Goal: Use online tool/utility: Utilize a website feature to perform a specific function

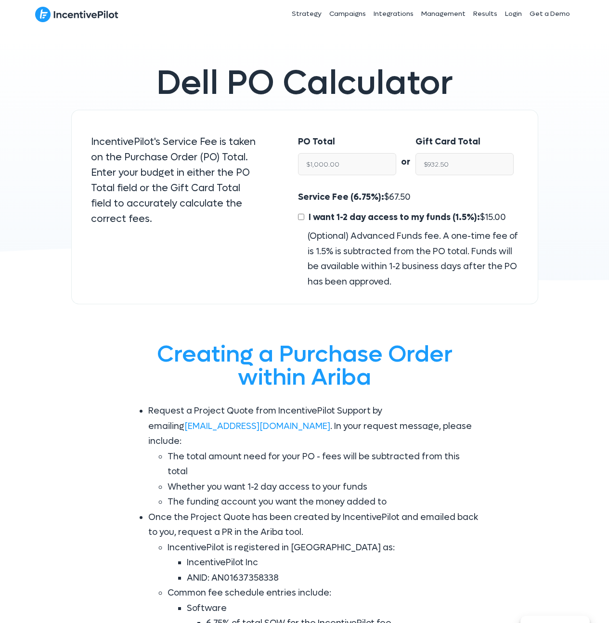
click at [244, 156] on p "IncentivePilot's Service Fee is taken on the Purchase Order (PO) Total. Enter y…" at bounding box center [175, 180] width 169 height 92
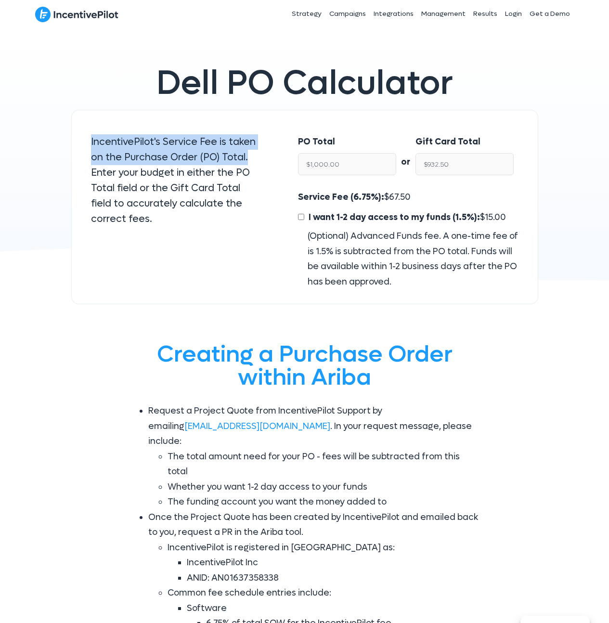
drag, startPoint x: 246, startPoint y: 158, endPoint x: 88, endPoint y: 146, distance: 159.2
click at [88, 146] on div "IncentivePilot's Service Fee is taken on the Purchase Order (PO) Total. Enter y…" at bounding box center [175, 184] width 188 height 119
drag, startPoint x: 87, startPoint y: 145, endPoint x: 117, endPoint y: 149, distance: 31.0
click at [87, 146] on div "IncentivePilot's Service Fee is taken on the Purchase Order (PO) Total. Enter y…" at bounding box center [175, 184] width 188 height 119
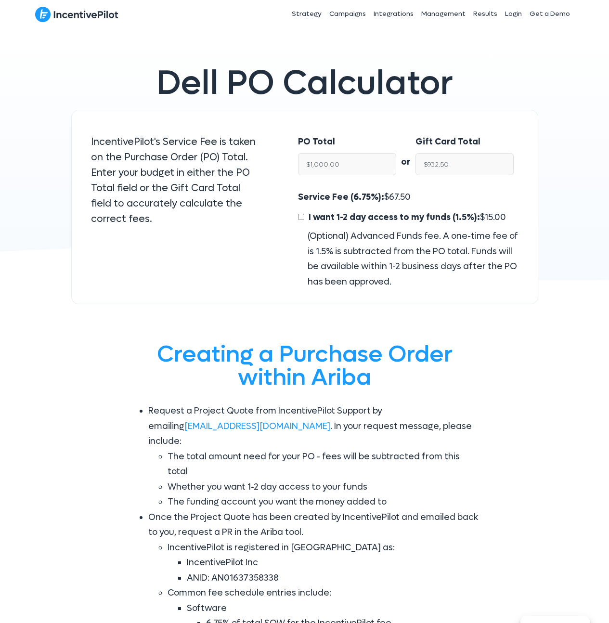
click at [173, 142] on p "IncentivePilot's Service Fee is taken on the Purchase Order (PO) Total. Enter y…" at bounding box center [175, 180] width 169 height 92
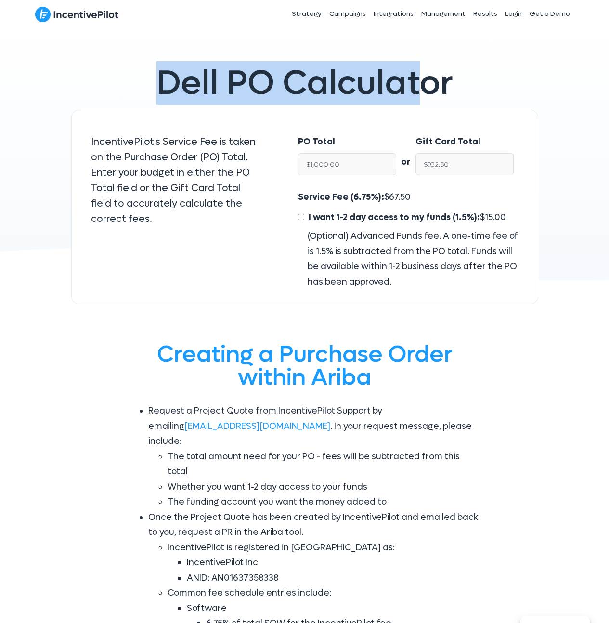
drag, startPoint x: 158, startPoint y: 82, endPoint x: 454, endPoint y: 85, distance: 295.9
click at [437, 90] on span "Dell PO Calculator" at bounding box center [304, 83] width 296 height 44
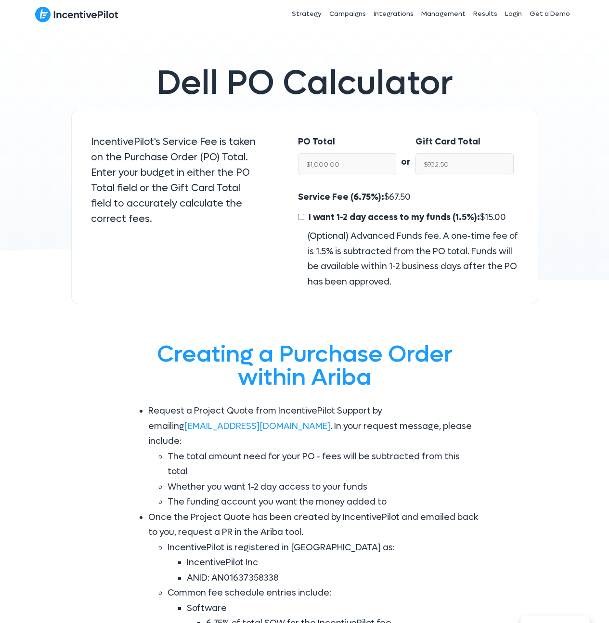
click at [473, 76] on h1 "Dell PO Calculator" at bounding box center [304, 83] width 447 height 34
click at [431, 98] on span "Dell PO Calculator" at bounding box center [304, 83] width 296 height 44
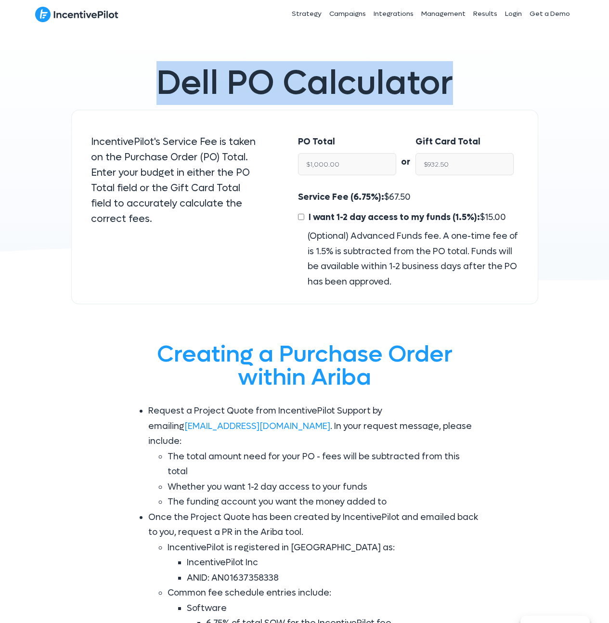
drag, startPoint x: 458, startPoint y: 91, endPoint x: 81, endPoint y: 88, distance: 377.2
click at [81, 88] on h1 "Dell PO Calculator" at bounding box center [304, 83] width 447 height 34
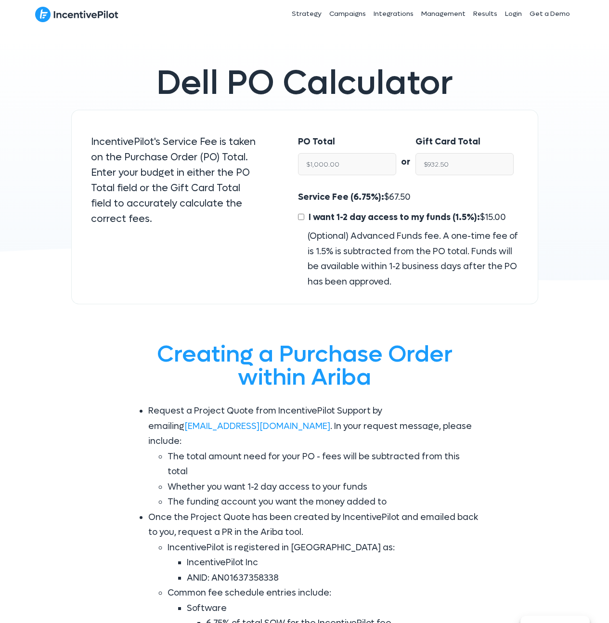
click at [191, 89] on span "Dell PO Calculator" at bounding box center [304, 83] width 296 height 44
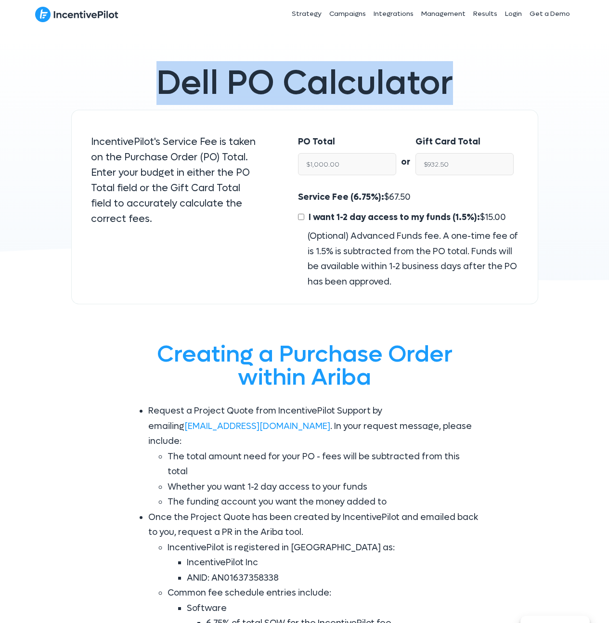
drag, startPoint x: 138, startPoint y: 78, endPoint x: 464, endPoint y: 84, distance: 326.7
click at [464, 84] on h1 "Dell PO Calculator" at bounding box center [304, 83] width 447 height 34
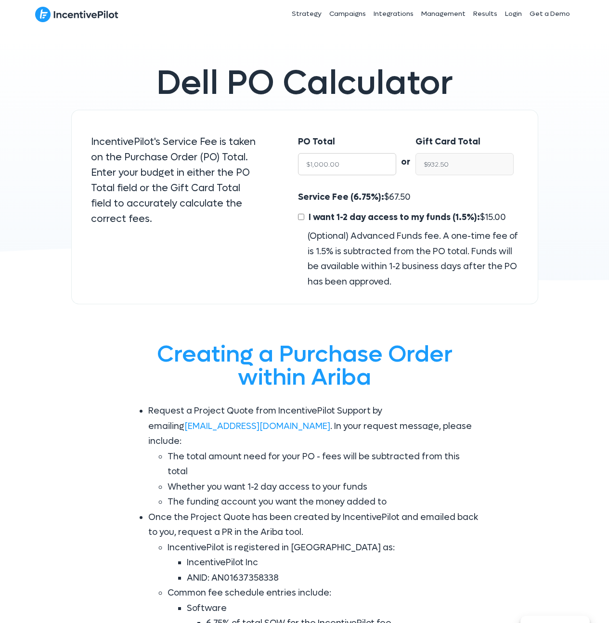
click at [353, 165] on input "$1,000.00" at bounding box center [347, 164] width 98 height 22
type input "$7"
type input "$6.53"
type input "$750"
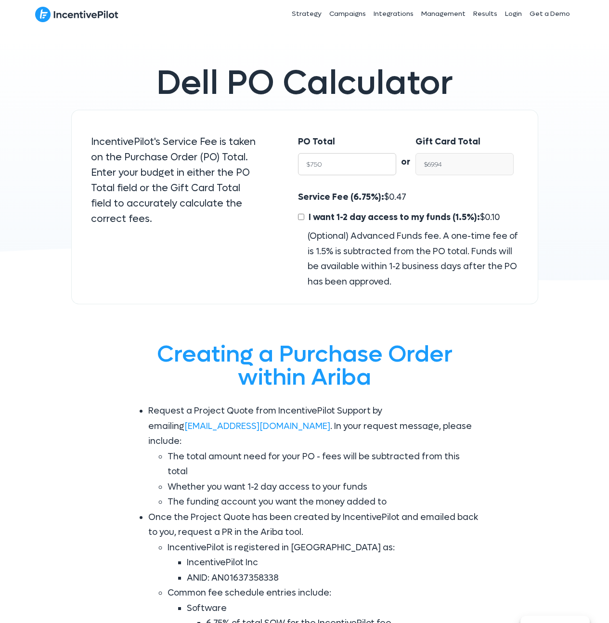
type input "$699.37"
type input "$7500"
type input "$6,993.75"
type input "$7500"
click at [434, 166] on input "$6,993.75" at bounding box center [464, 164] width 98 height 22
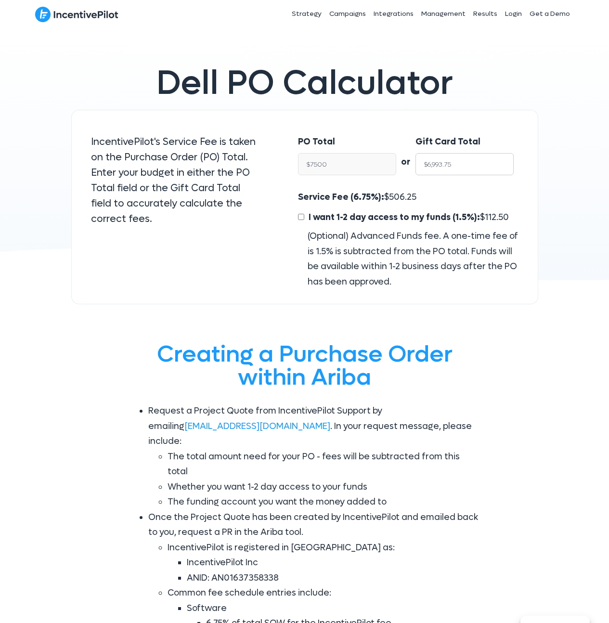
click at [434, 166] on input "$6,993.75" at bounding box center [464, 164] width 98 height 22
type input "$7"
type input "$7.51"
type input "$75"
type input "$80.43"
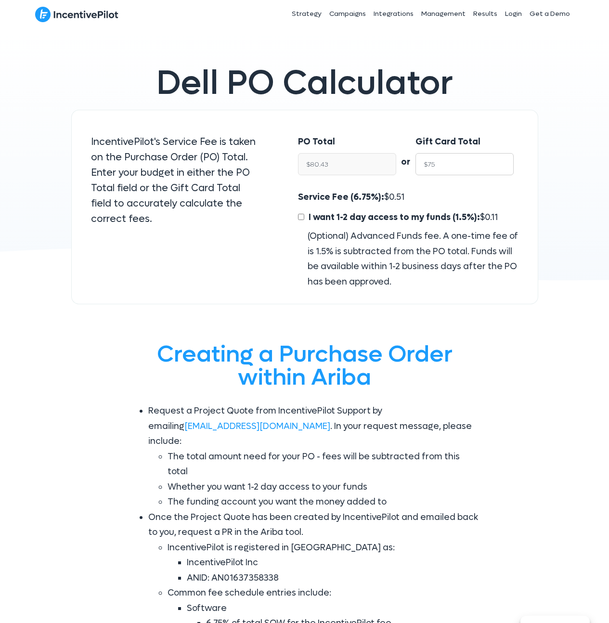
type input "$750"
type input "$804.29"
type input "$7500"
type input "$8,042.90"
type input "$7500"
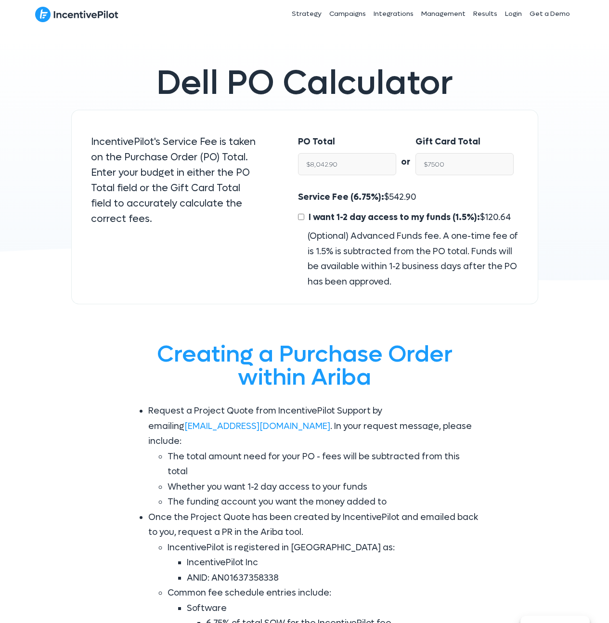
drag, startPoint x: 333, startPoint y: 204, endPoint x: 301, endPoint y: 195, distance: 34.1
click at [332, 205] on div "Service Fee (6.75%): $ 542.90 I want 1-2 day access to my funds (1.5%): $ 120.6…" at bounding box center [408, 240] width 220 height 100
drag, startPoint x: 298, startPoint y: 195, endPoint x: 464, endPoint y: 191, distance: 165.6
click at [464, 191] on div "Service Fee (6.75%): $ 542.90 I want 1-2 day access to my funds (1.5%): $ 120.6…" at bounding box center [408, 240] width 220 height 100
click at [420, 195] on div "Service Fee (6.75%): $ 542.90 I want 1-2 day access to my funds (1.5%): $ 120.6…" at bounding box center [408, 240] width 220 height 100
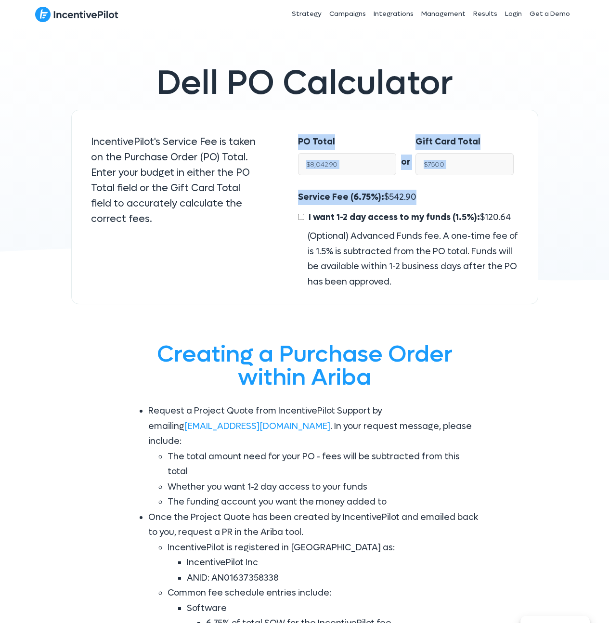
drag, startPoint x: 422, startPoint y: 193, endPoint x: 296, endPoint y: 139, distance: 137.7
click at [296, 139] on div "PO Total $8,042.90 or Gift Card Total $7500 Service Fee (6.75%): $ 542.90 I wan…" at bounding box center [408, 207] width 259 height 195
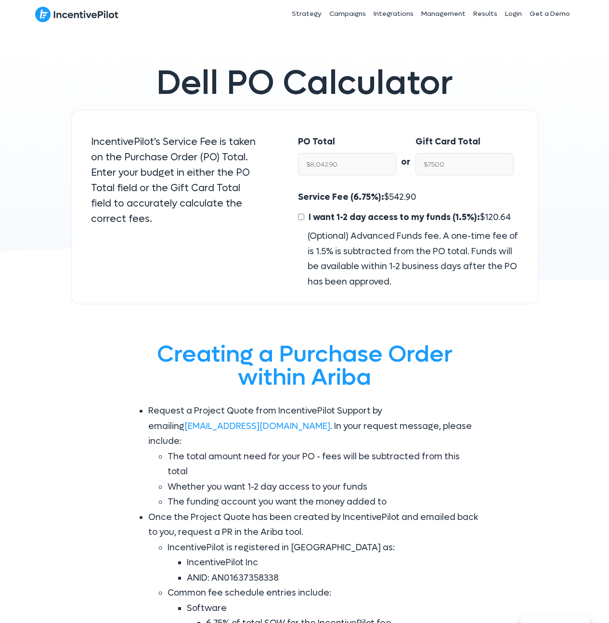
click at [296, 139] on div "PO Total $8,042.90" at bounding box center [342, 157] width 108 height 65
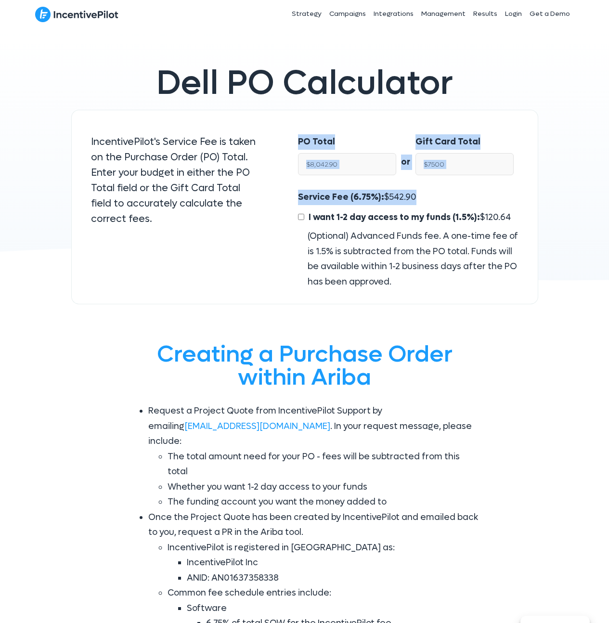
drag, startPoint x: 297, startPoint y: 140, endPoint x: 461, endPoint y: 204, distance: 176.5
click at [461, 204] on div "PO Total $8,042.90 or Gift Card Total $7500 Service Fee (6.75%): $ 542.90 I wan…" at bounding box center [408, 207] width 259 height 195
click at [445, 197] on div "Service Fee (6.75%): $ 542.90 I want 1-2 day access to my funds (1.5%): $ 120.6…" at bounding box center [408, 240] width 220 height 100
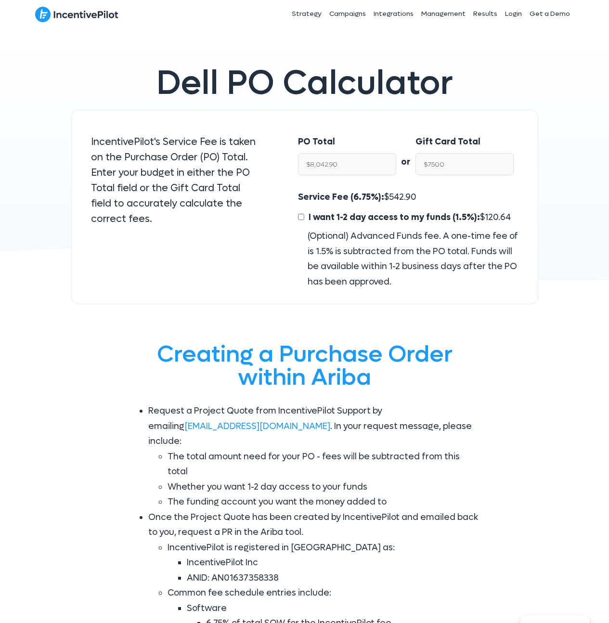
click at [249, 91] on span "Dell PO Calculator" at bounding box center [304, 83] width 296 height 44
click at [446, 156] on input "$932.50" at bounding box center [464, 164] width 98 height 22
type input "y"
type input "$NaN"
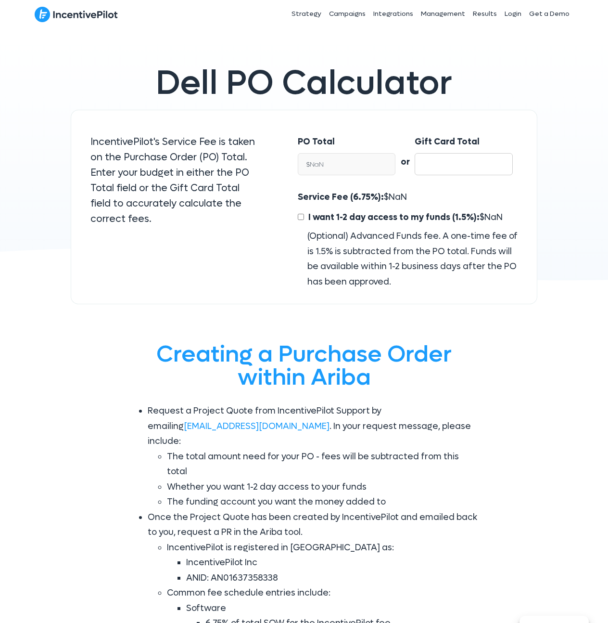
type input "7"
type input "$7.51"
type input "75"
type input "$80.43"
type input "750"
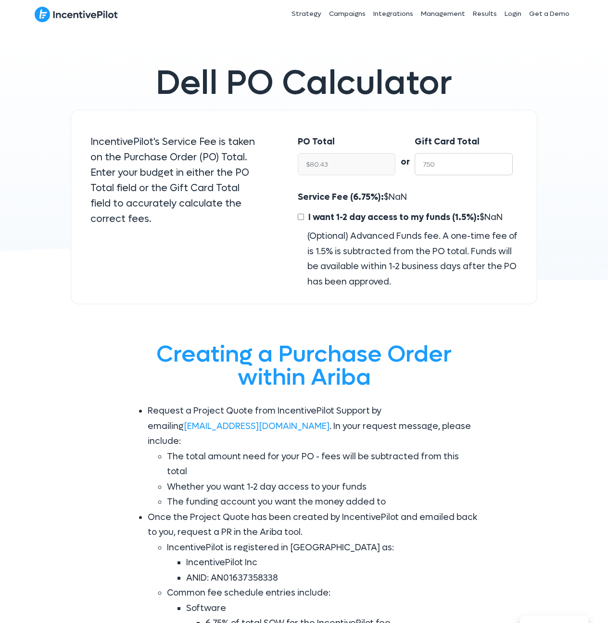
type input "$804.29"
type input "7500"
type input "$8,042.90"
type input "7500"
click at [342, 201] on span "Service Fee (6.75%):" at bounding box center [341, 196] width 86 height 11
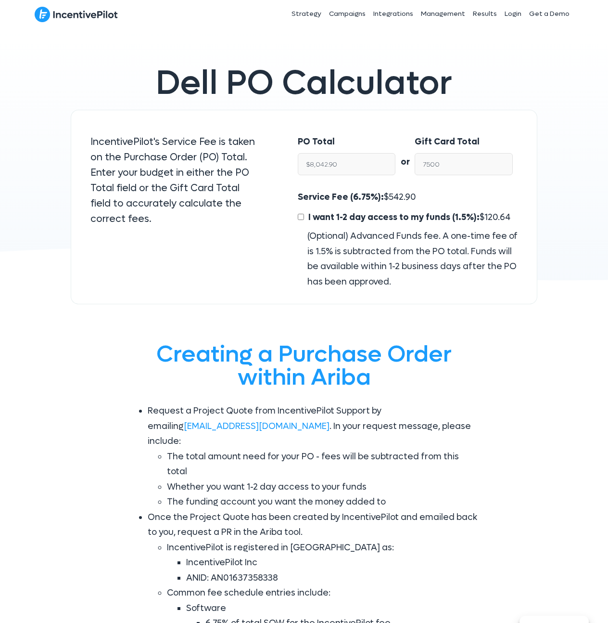
click at [395, 194] on span "542.90" at bounding box center [402, 196] width 27 height 11
copy span "542.90"
click at [441, 166] on input "7500" at bounding box center [464, 164] width 98 height 22
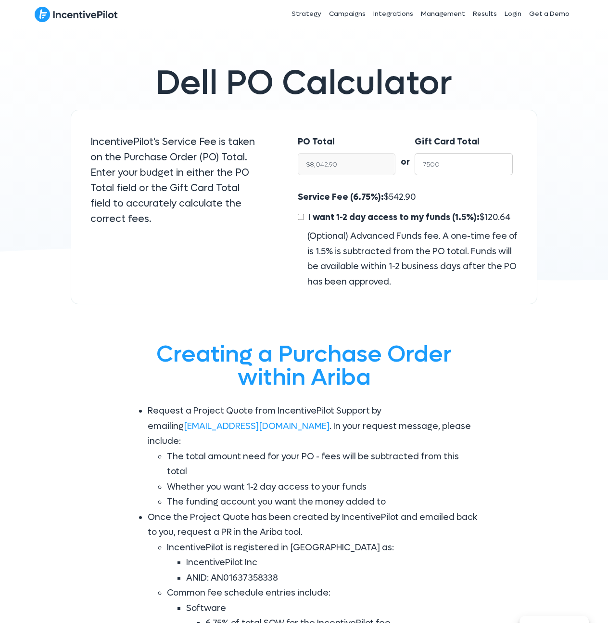
click at [441, 166] on input "7500" at bounding box center [464, 164] width 98 height 22
